Goal: Task Accomplishment & Management: Complete application form

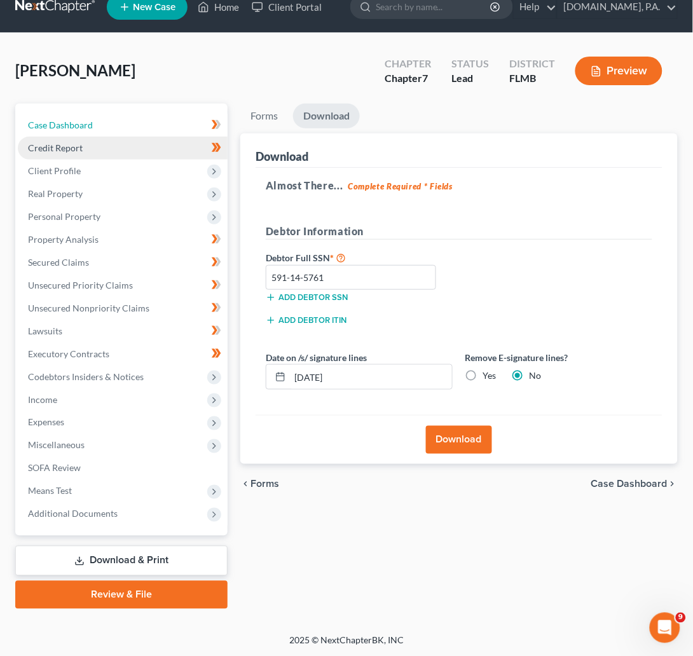
drag, startPoint x: 82, startPoint y: 125, endPoint x: 111, endPoint y: 137, distance: 31.9
click at [82, 125] on span "Case Dashboard" at bounding box center [60, 124] width 65 height 11
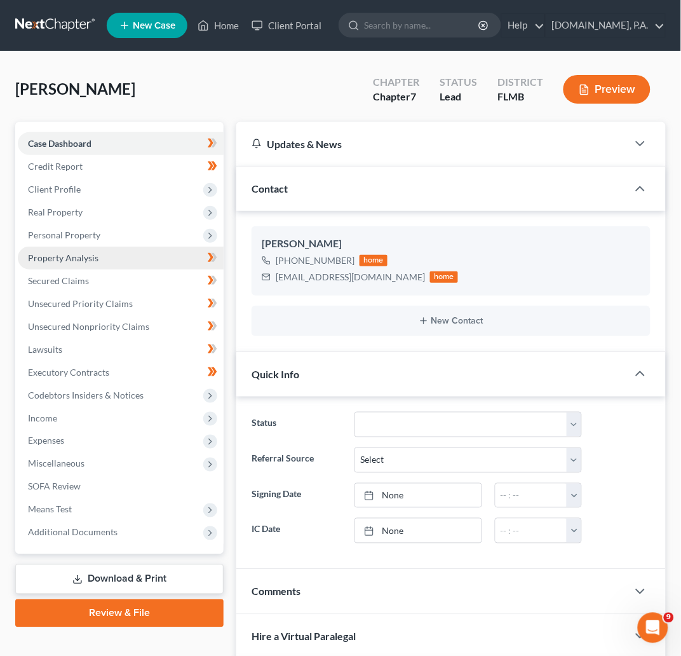
click at [85, 255] on span "Property Analysis" at bounding box center [63, 257] width 71 height 11
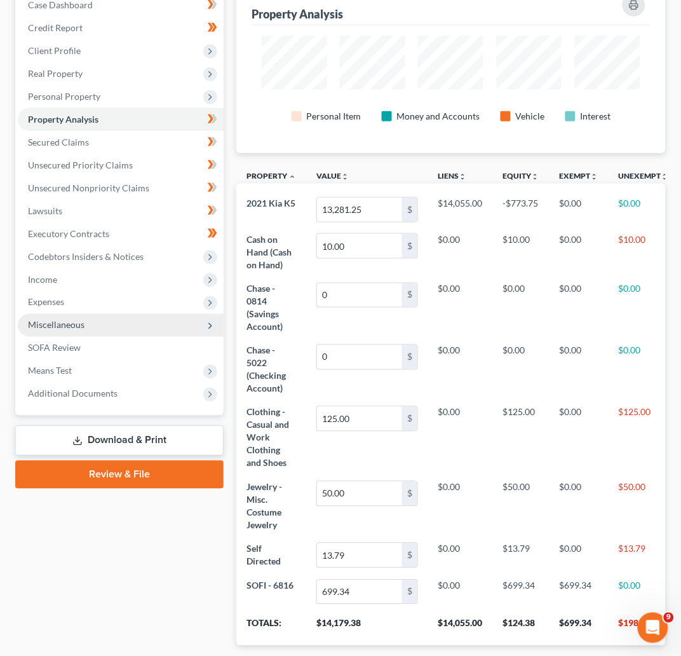
scroll to position [95, 0]
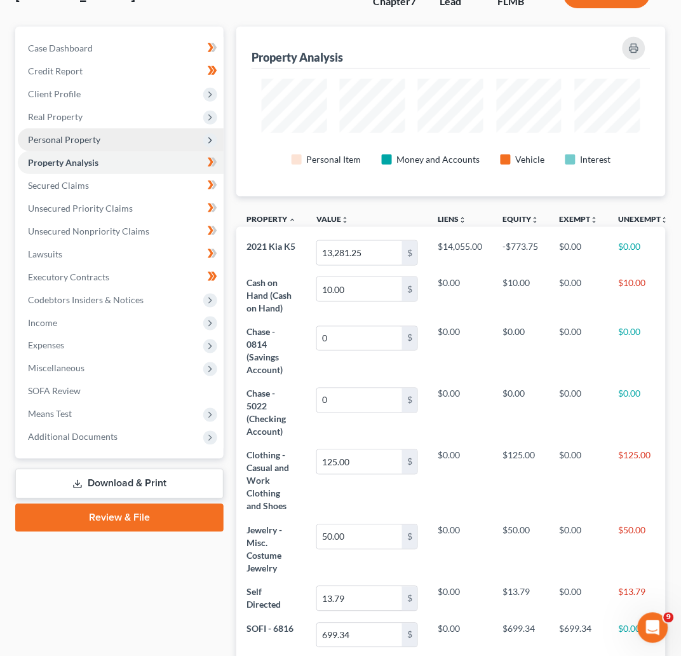
click at [79, 141] on span "Personal Property" at bounding box center [64, 139] width 72 height 11
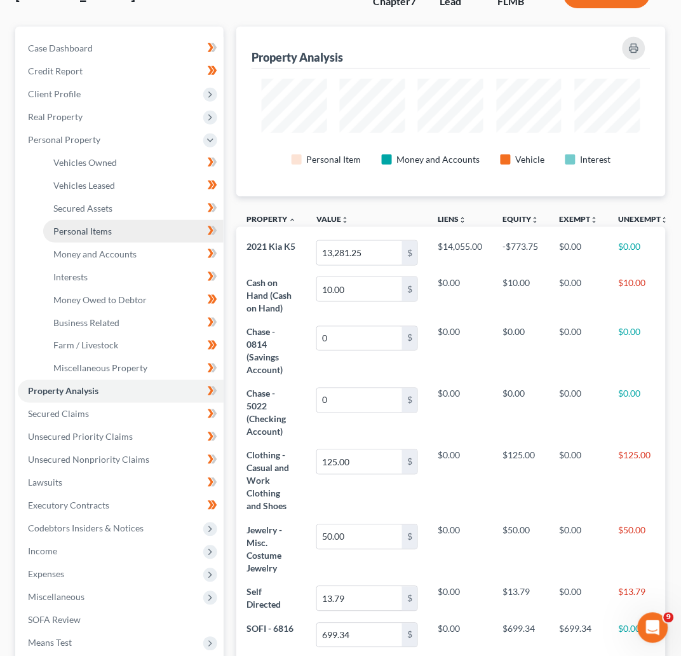
click at [93, 232] on span "Personal Items" at bounding box center [82, 231] width 58 height 11
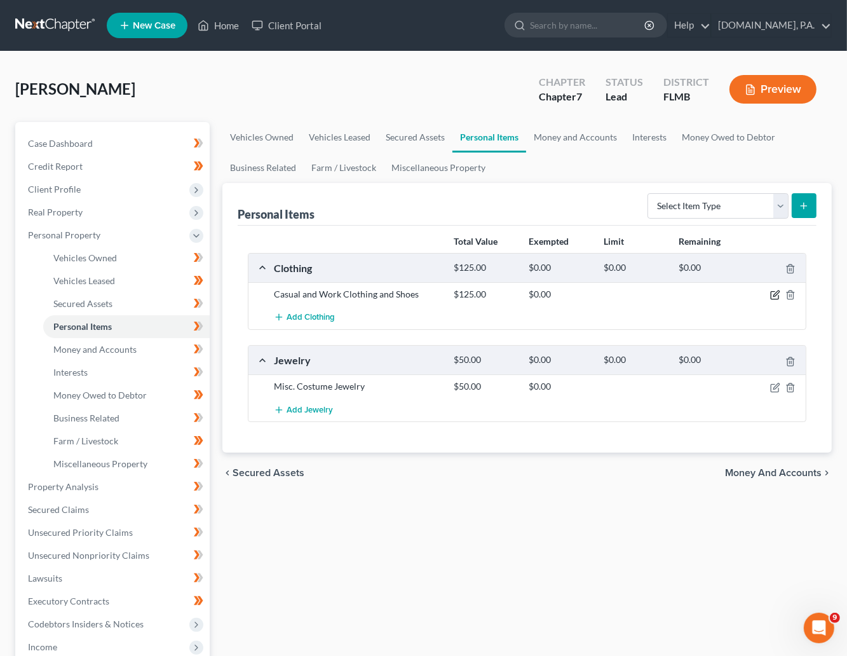
click at [692, 297] on icon "button" at bounding box center [775, 295] width 10 height 10
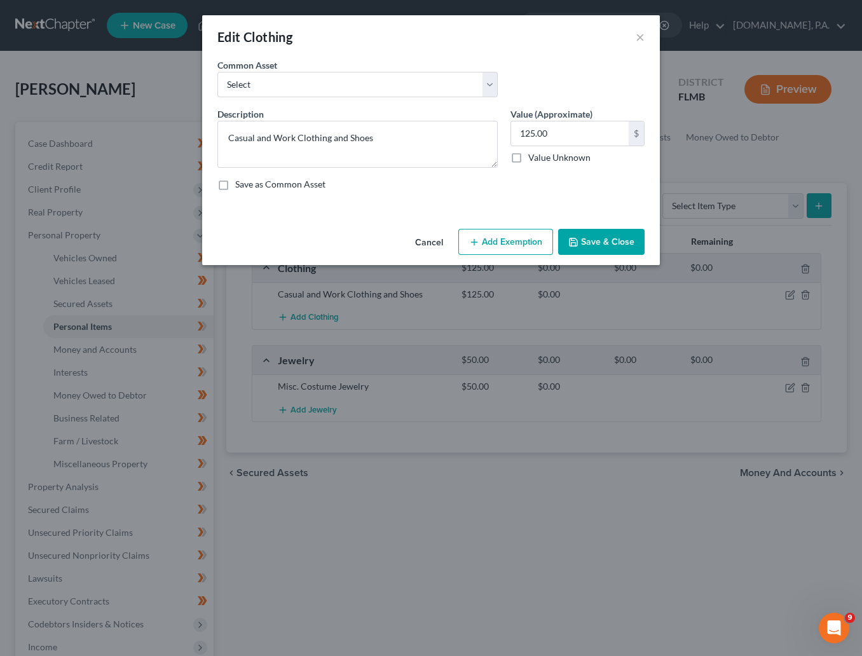
click at [510, 231] on button "Add Exemption" at bounding box center [505, 242] width 95 height 27
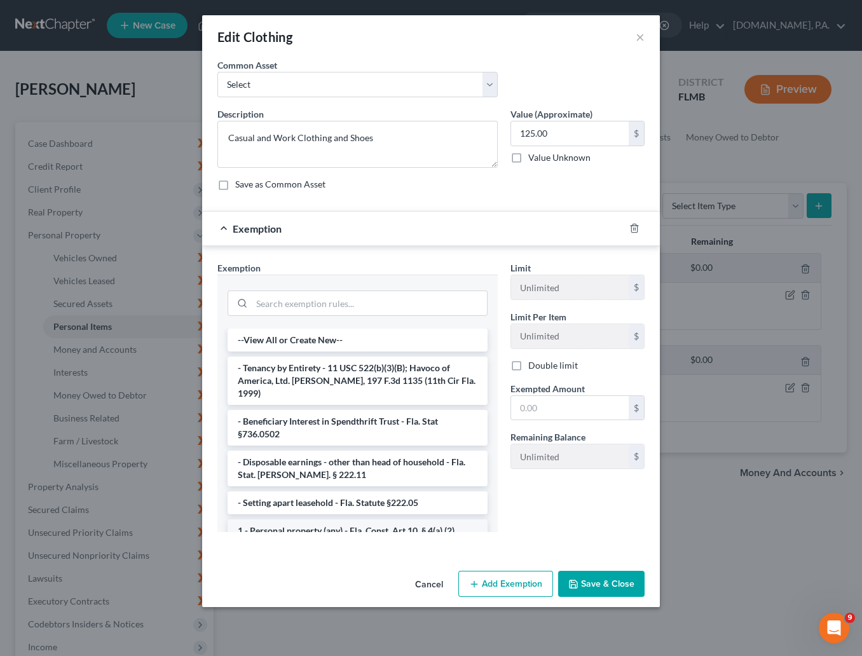
click at [314, 522] on li "1 - Personal property (any) - Fla. Const. Art.10, § 4(a) (2)" at bounding box center [357, 530] width 260 height 23
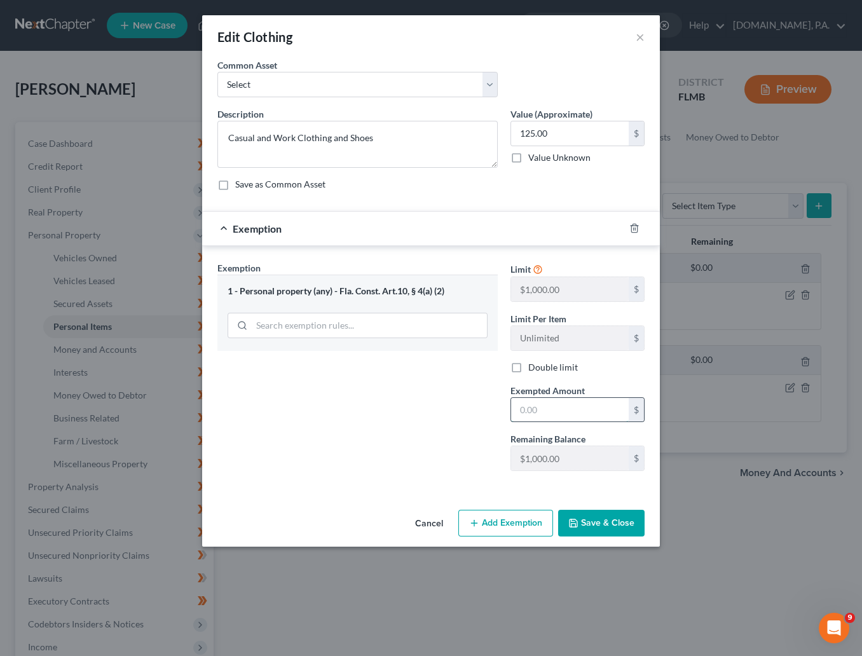
click at [538, 414] on input "text" at bounding box center [570, 410] width 118 height 24
type input "125.00"
click at [609, 524] on button "Save & Close" at bounding box center [601, 523] width 86 height 27
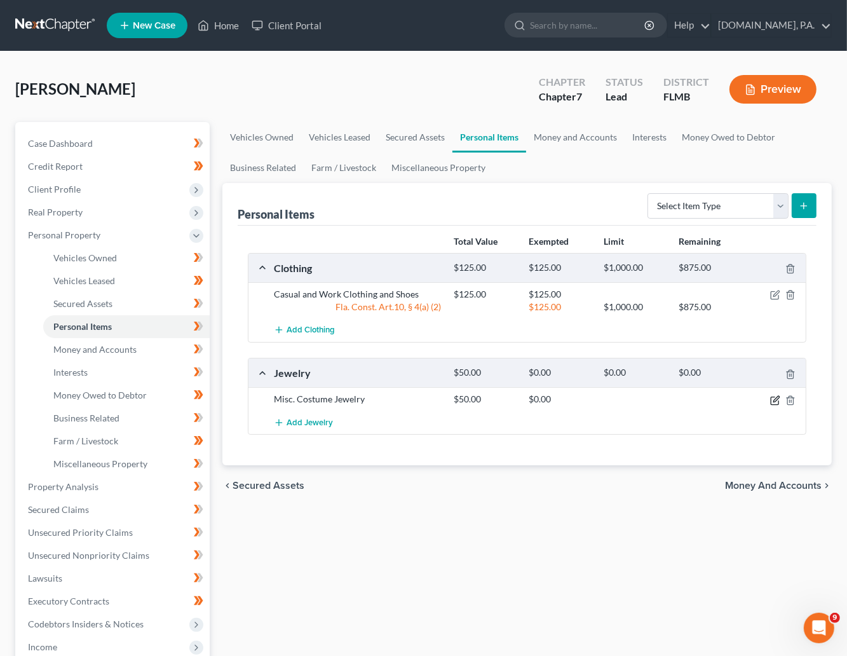
click at [692, 400] on icon "button" at bounding box center [776, 399] width 6 height 6
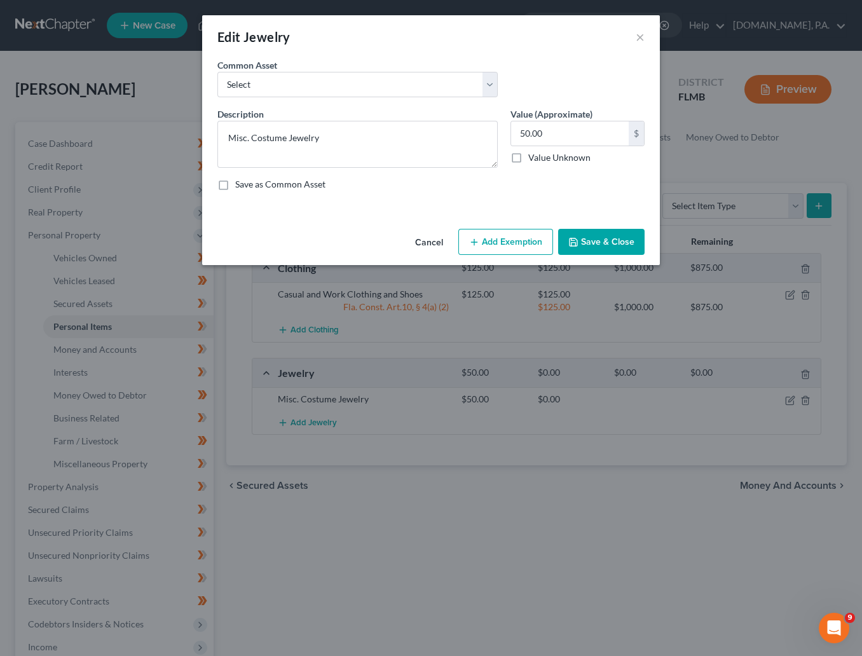
click at [502, 240] on button "Add Exemption" at bounding box center [505, 242] width 95 height 27
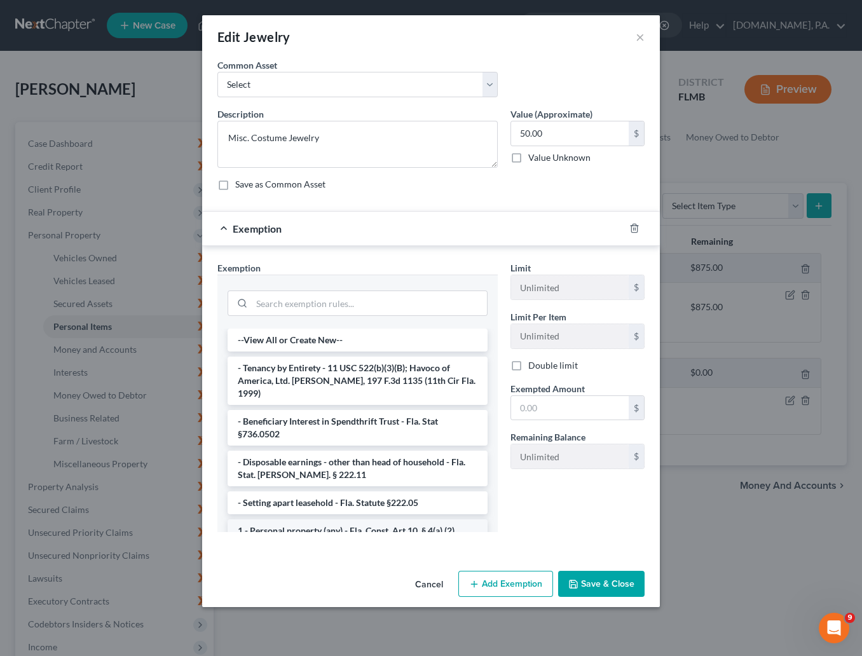
click at [318, 522] on li "1 - Personal property (any) - Fla. Const. Art.10, § 4(a) (2)" at bounding box center [357, 530] width 260 height 23
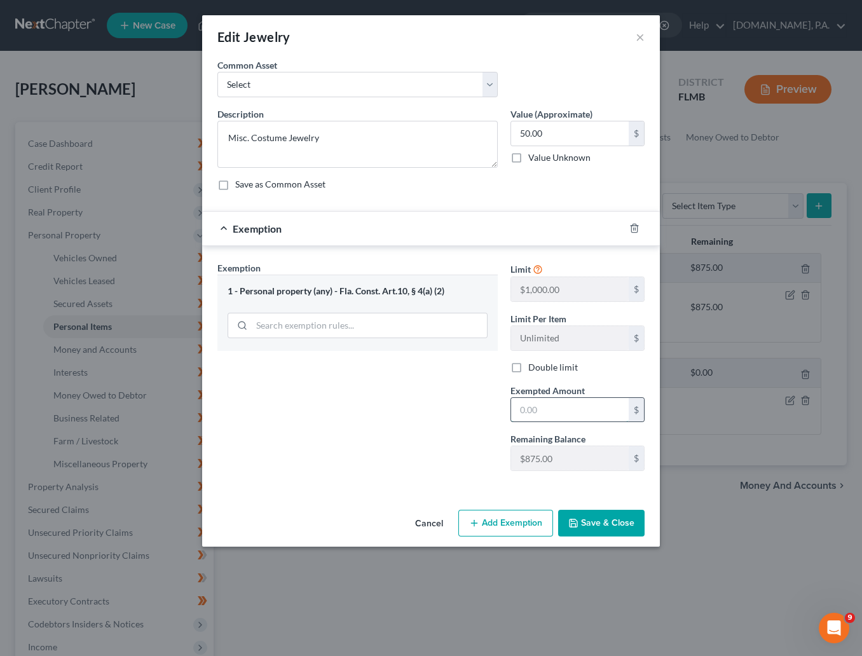
click at [572, 408] on input "text" at bounding box center [570, 410] width 118 height 24
type input "50.00"
click at [596, 529] on button "Save & Close" at bounding box center [601, 523] width 86 height 27
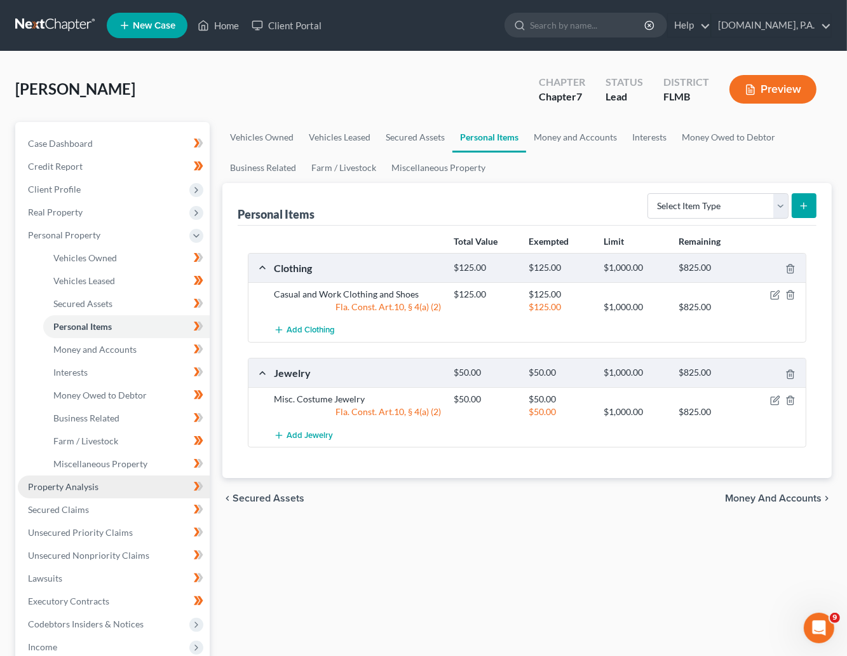
click at [74, 481] on span "Property Analysis" at bounding box center [63, 486] width 71 height 11
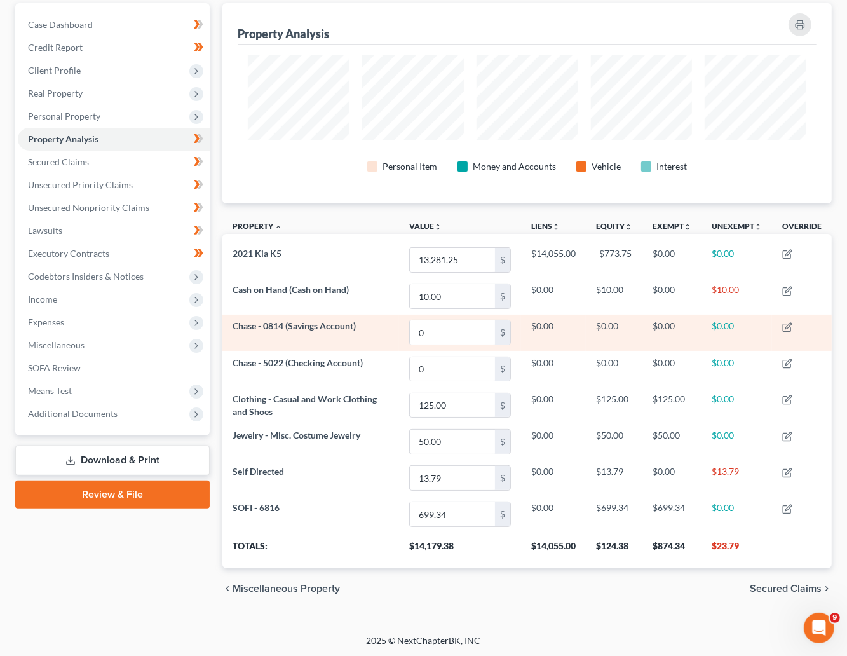
scroll to position [121, 0]
